Goal: Navigation & Orientation: Find specific page/section

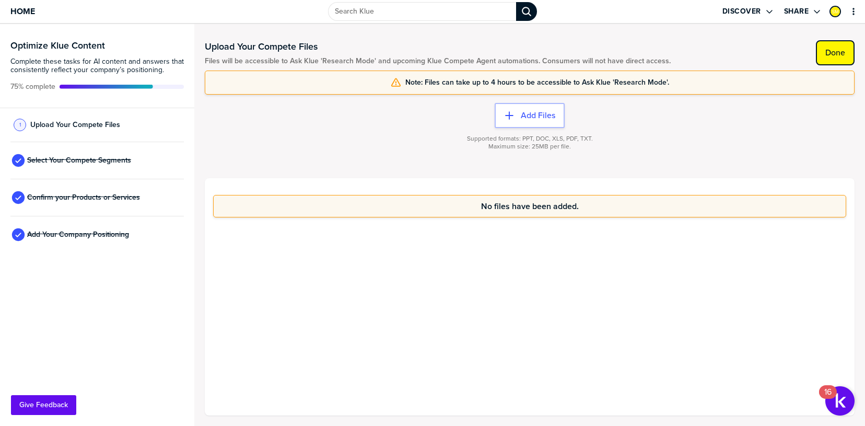
click at [825, 63] on button "Done" at bounding box center [835, 52] width 39 height 25
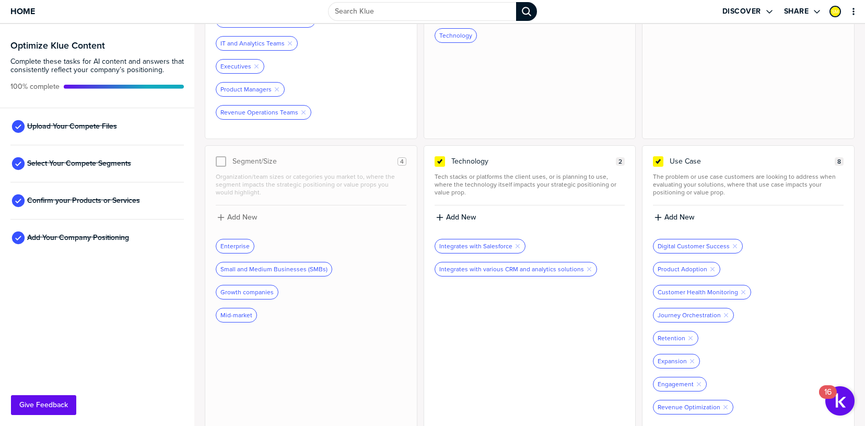
scroll to position [207, 0]
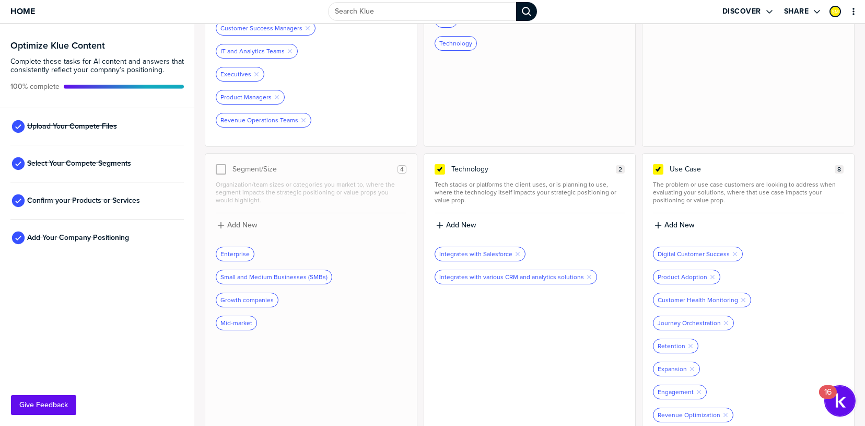
click at [843, 405] on img "Open Resource Center, 16 new notifications" at bounding box center [839, 400] width 29 height 29
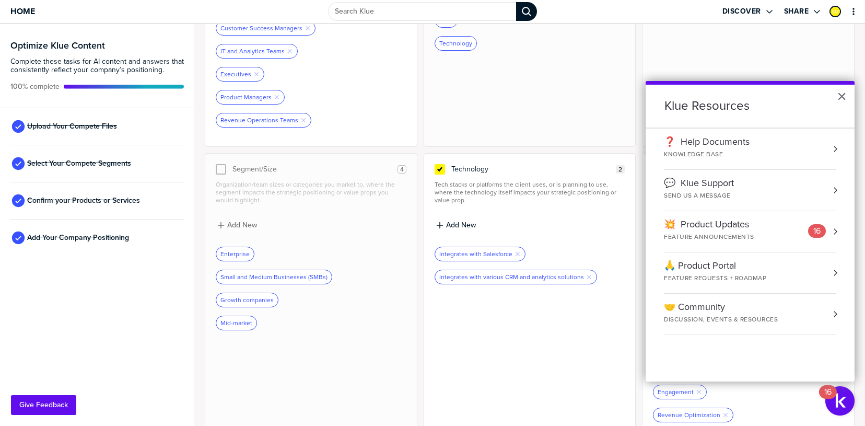
click at [59, 275] on div "Optimize Klue Content Complete these tasks for AI content and answers that cons…" at bounding box center [97, 225] width 194 height 402
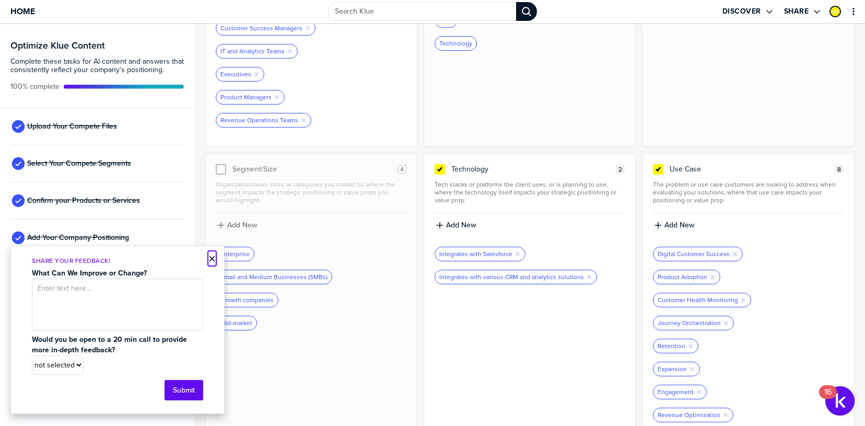
click at [215, 260] on button "×" at bounding box center [211, 258] width 7 height 13
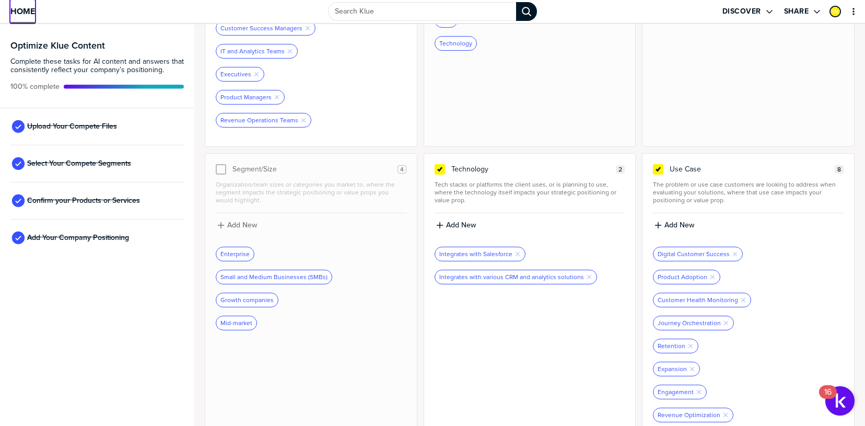
click at [27, 7] on span "Home" at bounding box center [22, 11] width 25 height 9
